Goal: Book appointment/travel/reservation

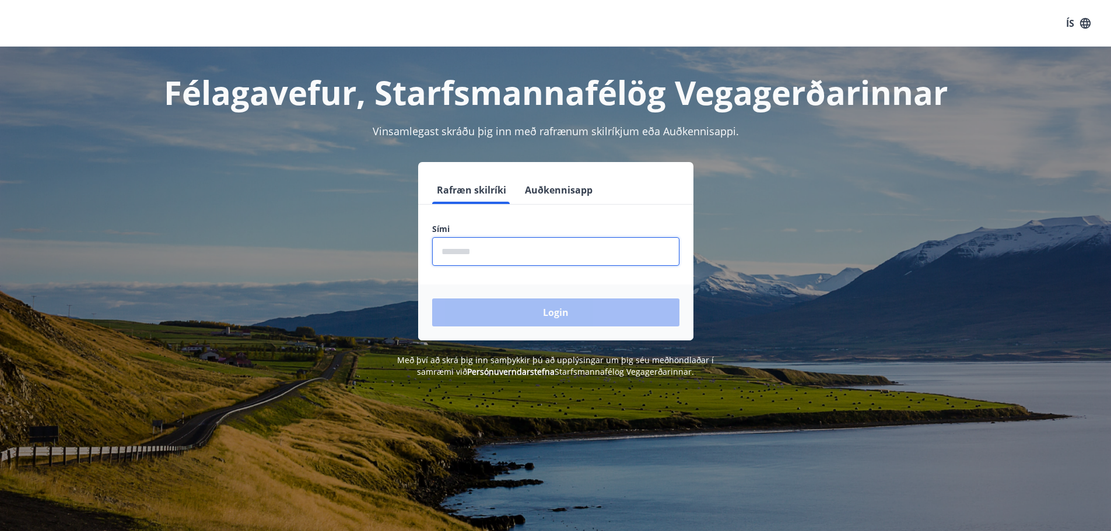
click at [550, 252] on input "phone" at bounding box center [555, 251] width 247 height 29
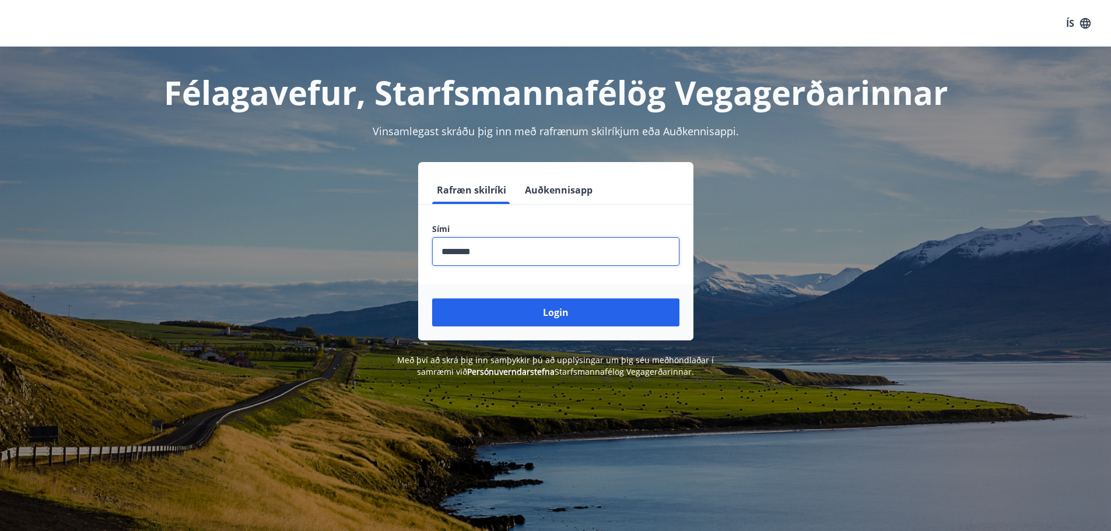
type input "********"
click at [432, 299] on button "Login" at bounding box center [555, 313] width 247 height 28
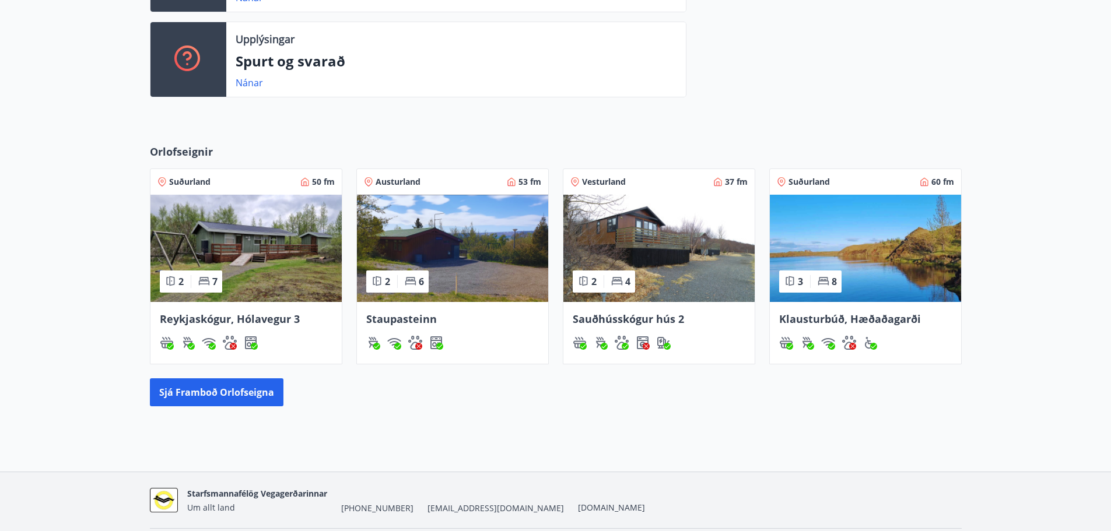
scroll to position [431, 0]
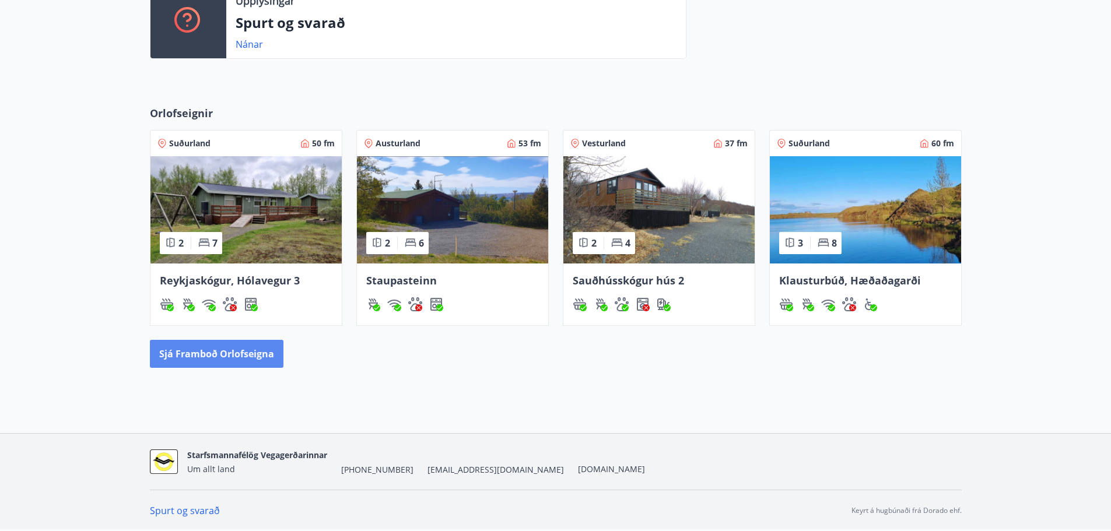
drag, startPoint x: 275, startPoint y: 380, endPoint x: 259, endPoint y: 358, distance: 27.1
click at [259, 358] on div "Orlofseignir Suðurland 50 fm 2 7 [GEOGRAPHIC_DATA], Hólavegur 3 Austurland 53 f…" at bounding box center [555, 237] width 1111 height 300
click at [259, 358] on button "Sjá framboð orlofseigna" at bounding box center [217, 354] width 134 height 28
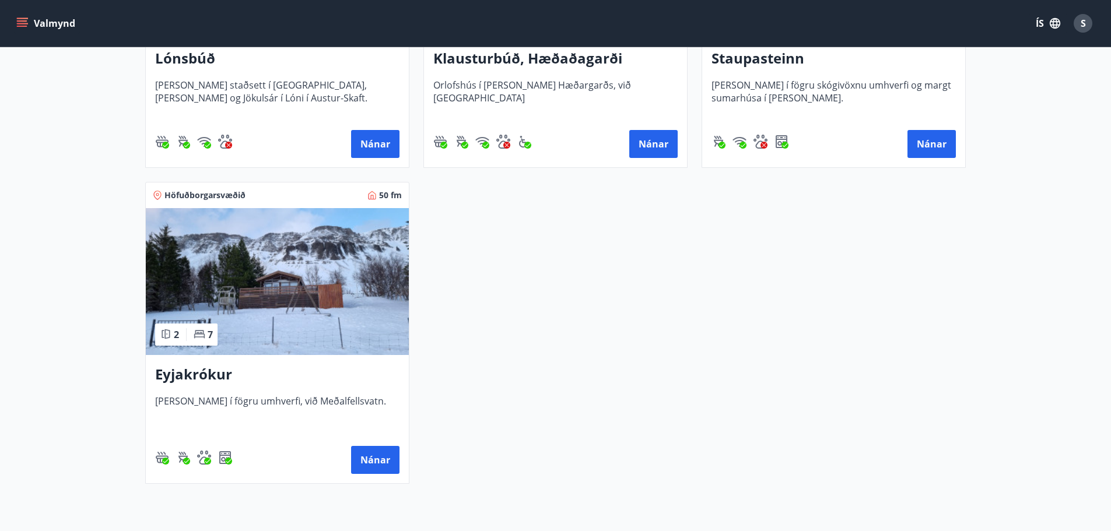
scroll to position [1047, 0]
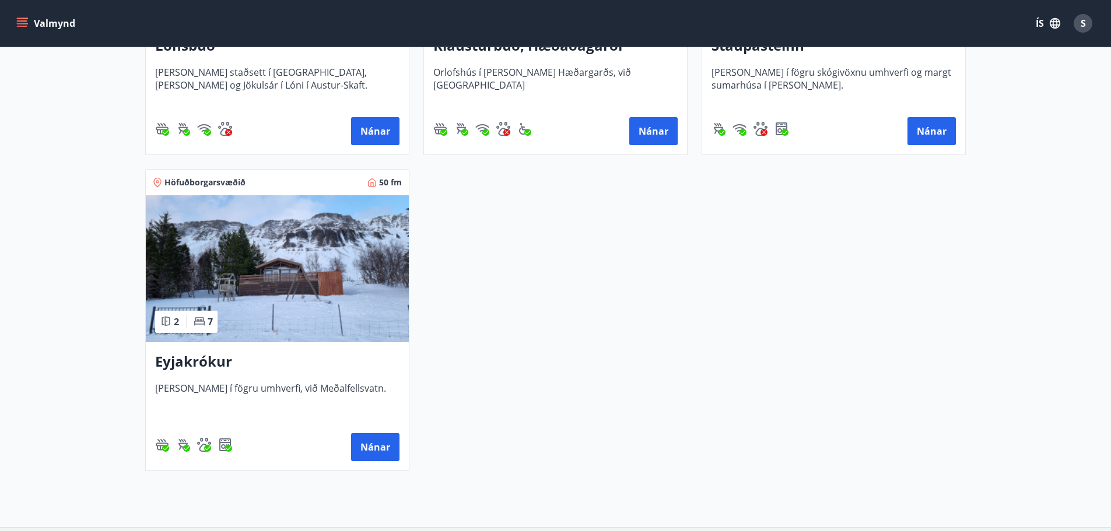
click at [210, 359] on h3 "Eyjakrókur" at bounding box center [277, 362] width 244 height 21
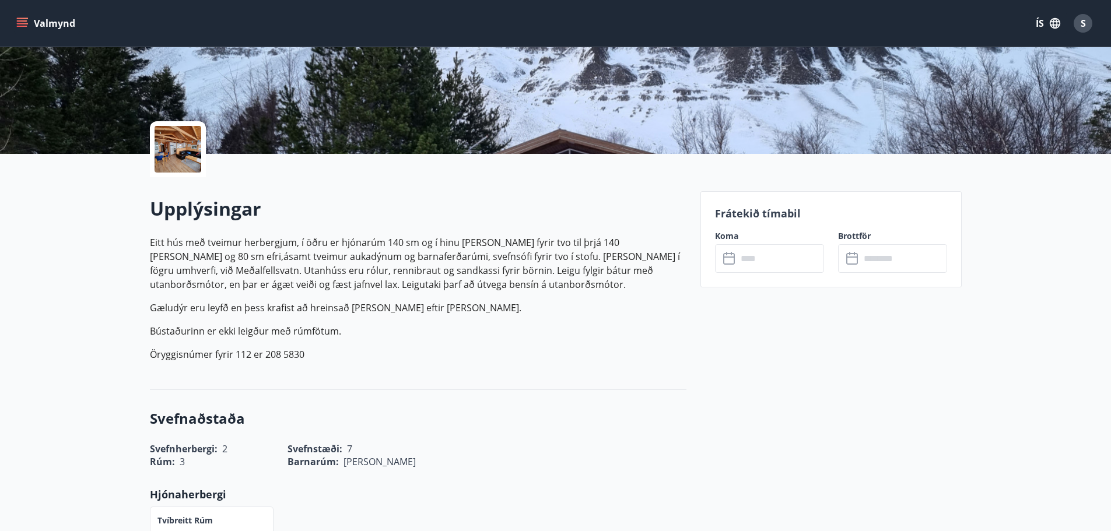
scroll to position [204, 0]
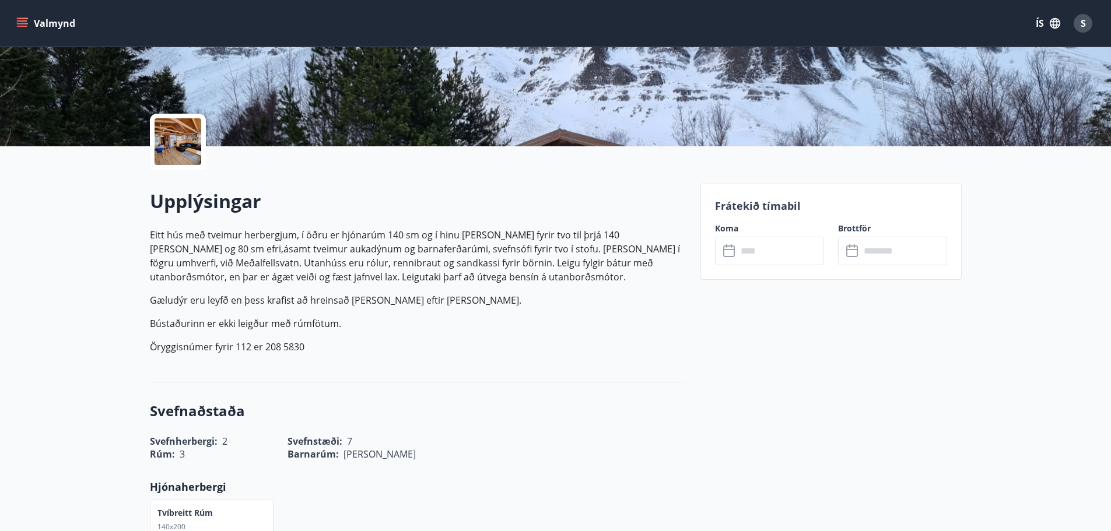
click at [751, 249] on input "text" at bounding box center [780, 251] width 87 height 29
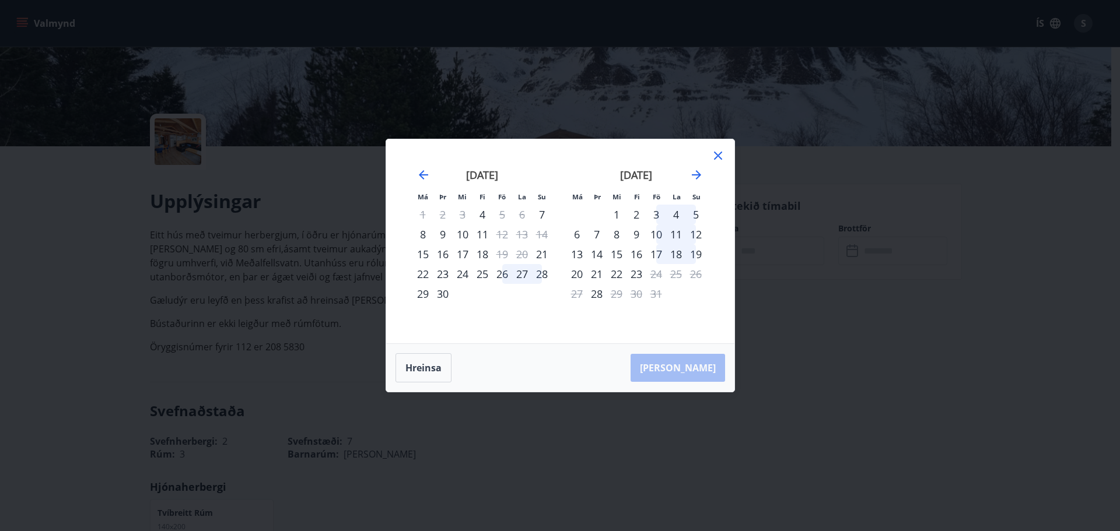
click at [655, 216] on div "3" at bounding box center [656, 215] width 20 height 20
click at [694, 216] on div "5" at bounding box center [696, 215] width 20 height 20
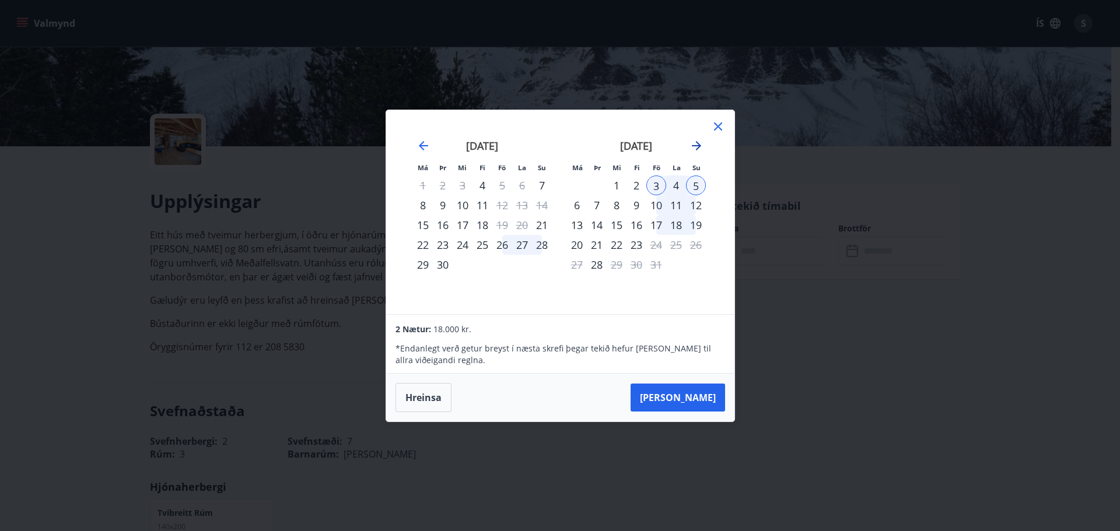
click at [699, 149] on icon "Move forward to switch to the next month." at bounding box center [697, 146] width 14 height 14
click at [702, 152] on icon "Move forward to switch to the next month." at bounding box center [697, 146] width 14 height 14
click at [421, 145] on icon "Move backward to switch to the previous month." at bounding box center [423, 145] width 9 height 9
click at [601, 246] on div "18" at bounding box center [597, 245] width 20 height 20
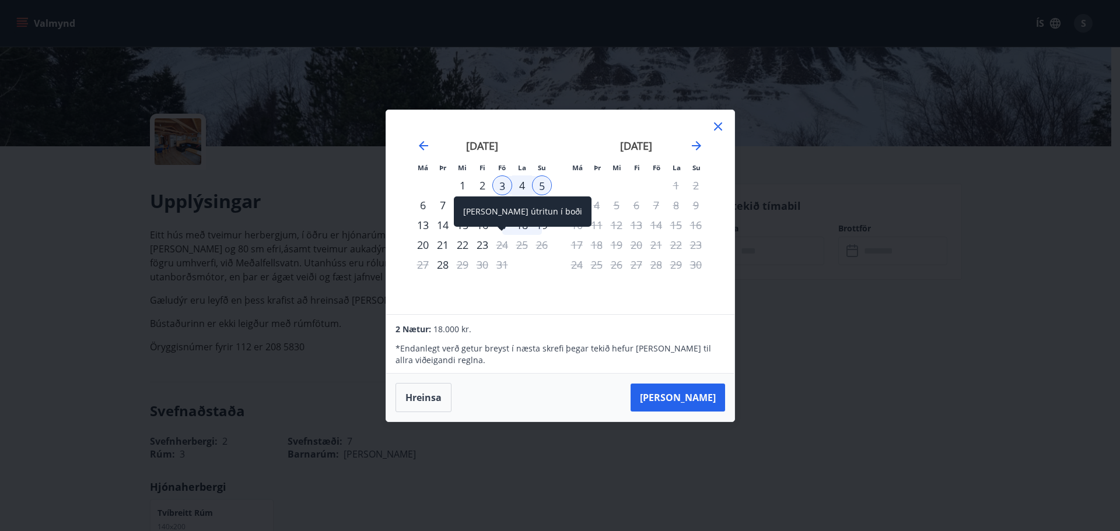
drag, startPoint x: 498, startPoint y: 243, endPoint x: 508, endPoint y: 226, distance: 19.8
click at [435, 138] on div "[DATE]" at bounding box center [482, 149] width 139 height 51
drag, startPoint x: 697, startPoint y: 397, endPoint x: 594, endPoint y: 302, distance: 140.8
click at [594, 302] on div "Má Þr Mi Fi Fö La Su Má Þr Mi Fi Fö La Su [DATE] 1 2 3 4 5 6 7 8 9 10 11 12 13 …" at bounding box center [560, 266] width 349 height 313
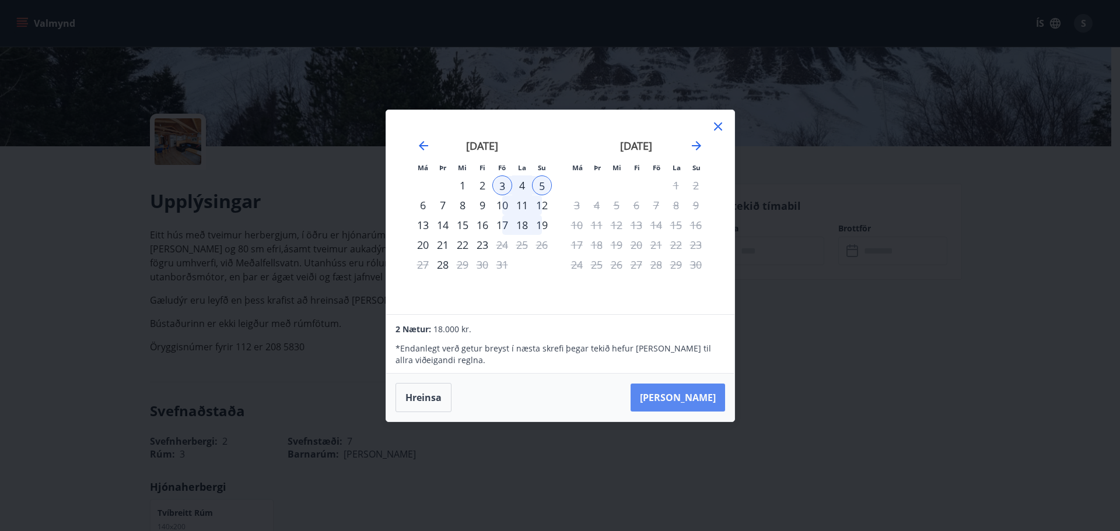
click at [694, 403] on button "[PERSON_NAME]" at bounding box center [678, 398] width 95 height 28
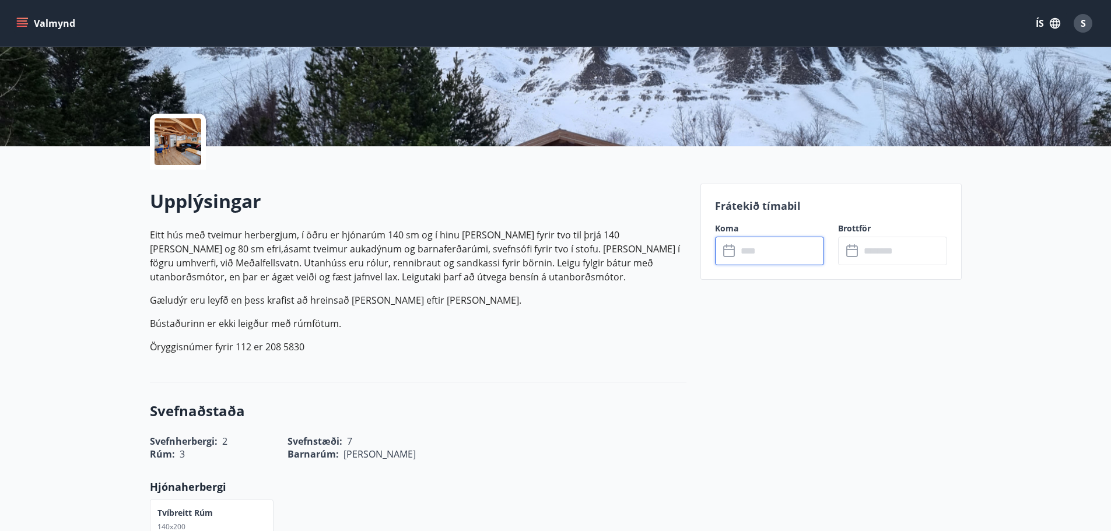
type input "******"
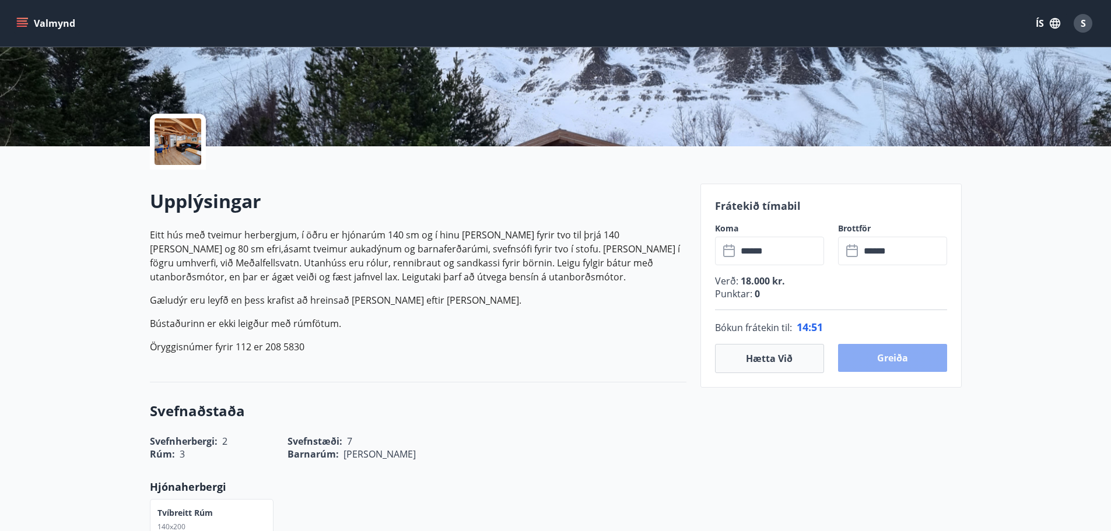
click at [862, 361] on button "Greiða" at bounding box center [892, 358] width 109 height 28
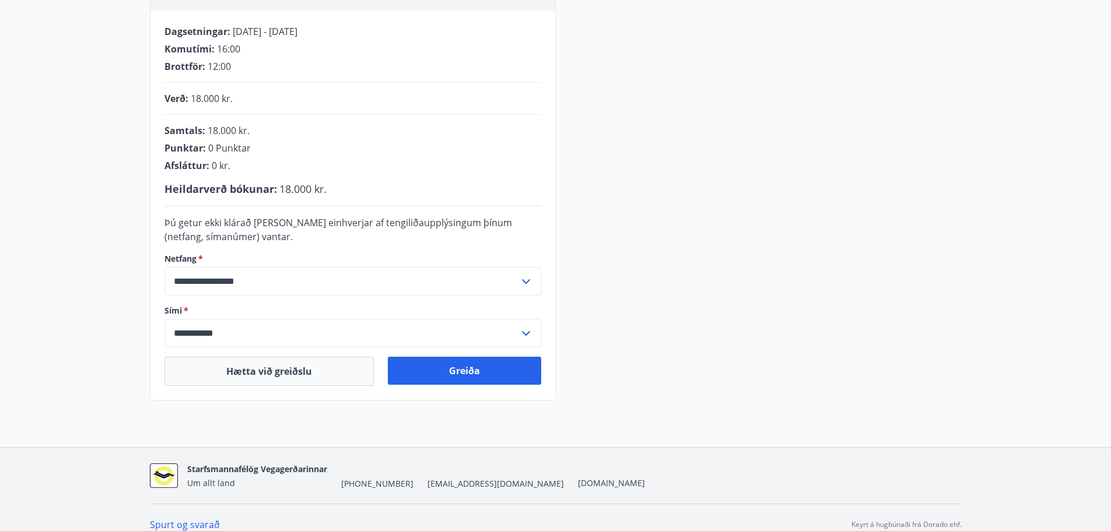
scroll to position [240, 0]
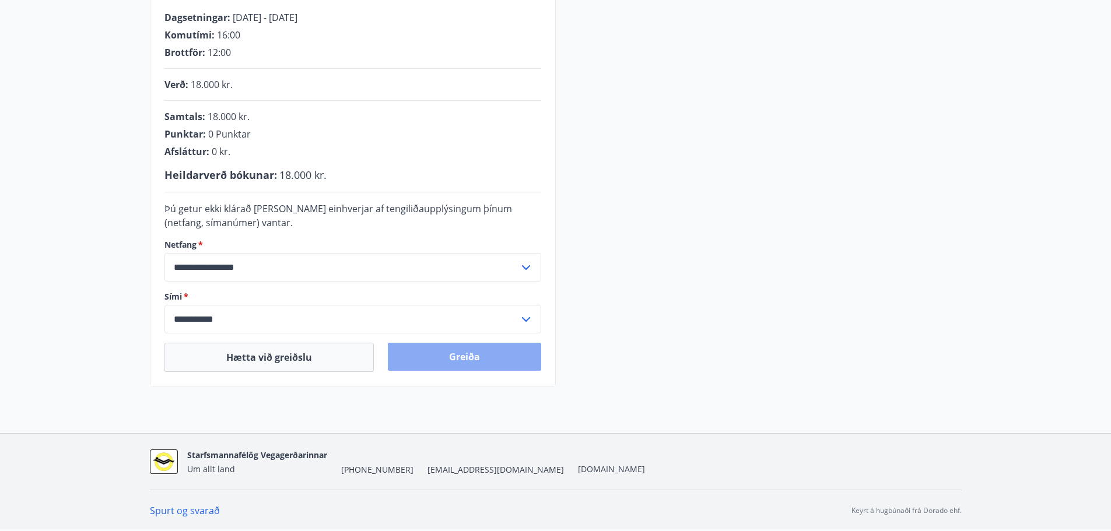
click at [465, 361] on button "Greiða" at bounding box center [464, 357] width 153 height 28
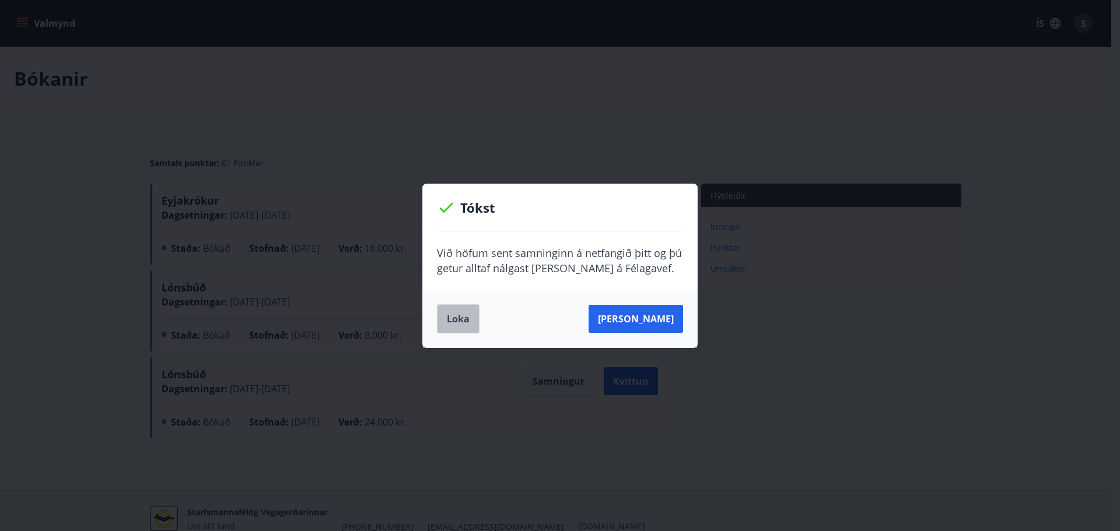
click at [461, 314] on button "Loka" at bounding box center [458, 319] width 43 height 29
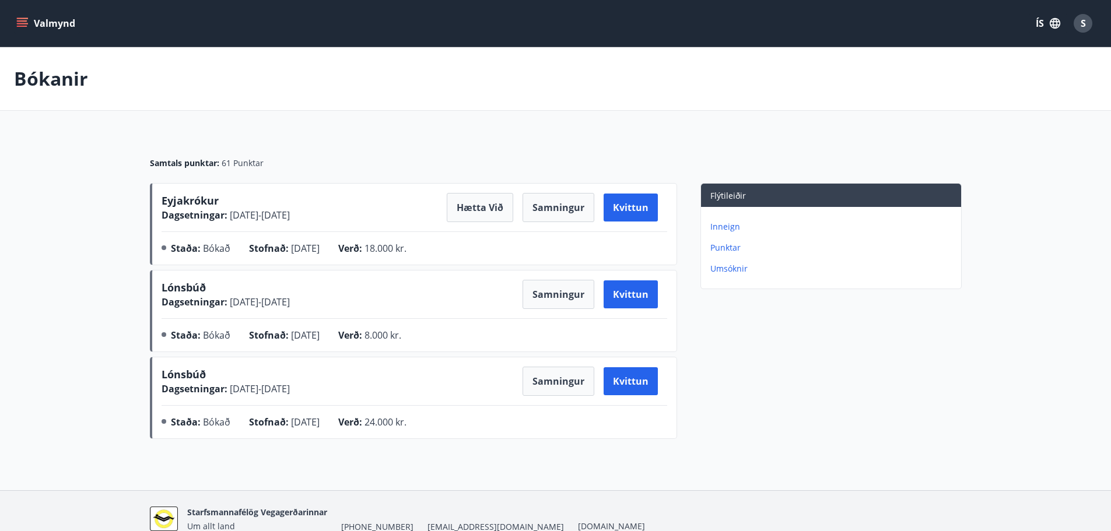
click at [1024, 200] on main "Bókanir Samtals punktar : 61 Punktar Eyjakrókur Dagsetningar : 03.10.2025 - 05.…" at bounding box center [555, 245] width 1111 height 397
